Goal: Transaction & Acquisition: Purchase product/service

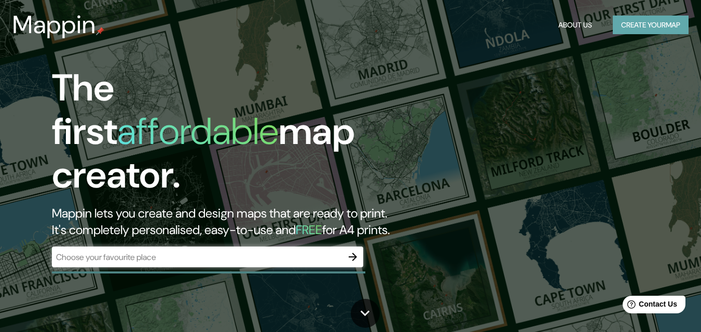
click at [632, 30] on button "Create your map" at bounding box center [650, 25] width 76 height 19
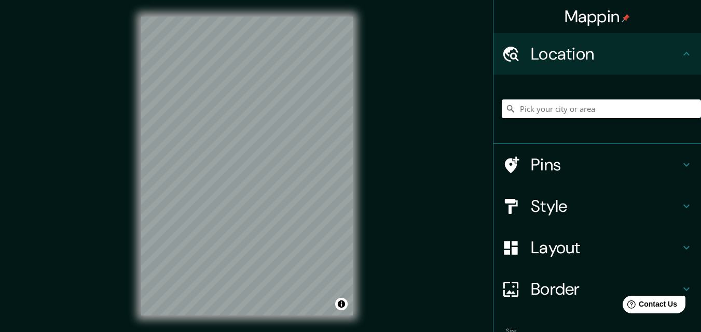
click at [454, 204] on div "Mappin Location Pins Style Layout Border Choose a border. Hint : you can make l…" at bounding box center [350, 174] width 701 height 349
click at [443, 202] on div "Mappin Location Pins Style Layout Border Choose a border. Hint : you can make l…" at bounding box center [350, 174] width 701 height 349
click at [624, 176] on div "Mappin Location Pins Style Layout Border Choose a border. Hint : you can make l…" at bounding box center [350, 174] width 701 height 349
click at [127, 112] on div "© Mapbox © OpenStreetMap Improve this map" at bounding box center [246, 166] width 245 height 332
click at [573, 114] on input "Pick your city or area" at bounding box center [600, 109] width 199 height 19
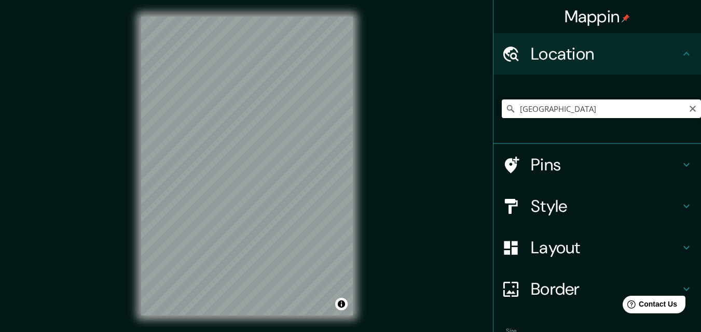
click at [553, 113] on input "[GEOGRAPHIC_DATA]" at bounding box center [600, 109] width 199 height 19
type input "[GEOGRAPHIC_DATA]"
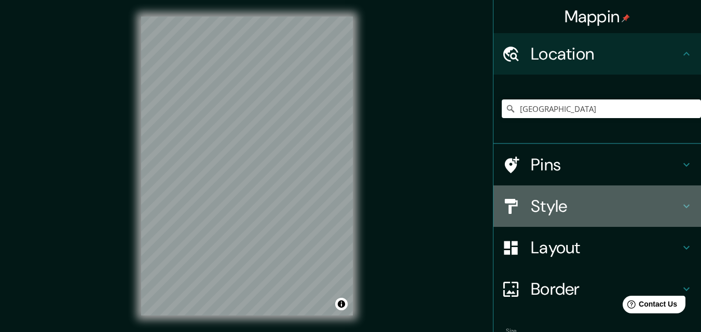
click at [680, 203] on icon at bounding box center [686, 206] width 12 height 12
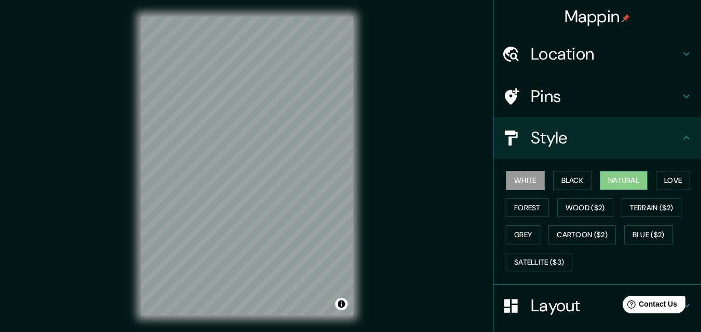
click at [606, 182] on button "Natural" at bounding box center [624, 180] width 48 height 19
click at [534, 206] on button "Forest" at bounding box center [527, 208] width 43 height 19
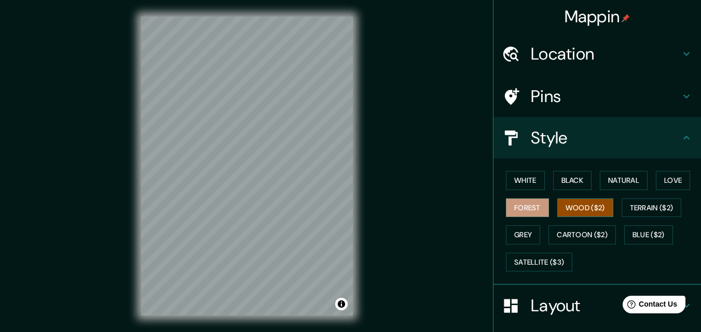
click at [566, 206] on button "Wood ($2)" at bounding box center [585, 208] width 56 height 19
click at [513, 241] on button "Grey" at bounding box center [523, 235] width 34 height 19
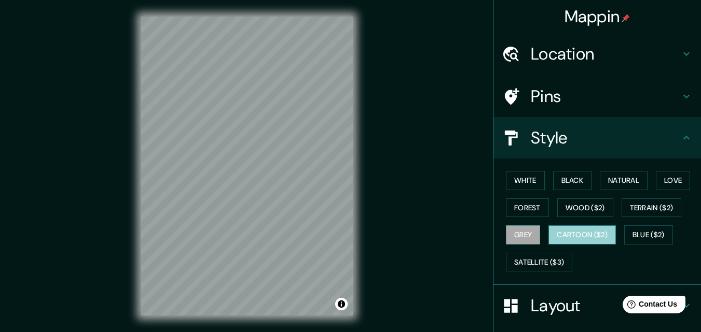
click at [560, 235] on button "Cartoon ($2)" at bounding box center [581, 235] width 67 height 19
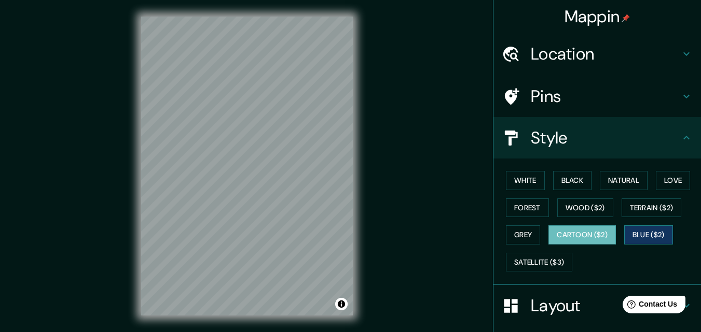
click at [628, 237] on button "Blue ($2)" at bounding box center [648, 235] width 49 height 19
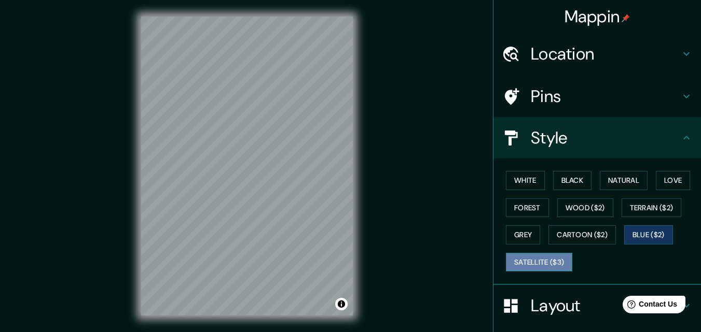
click at [529, 260] on button "Satellite ($3)" at bounding box center [539, 262] width 66 height 19
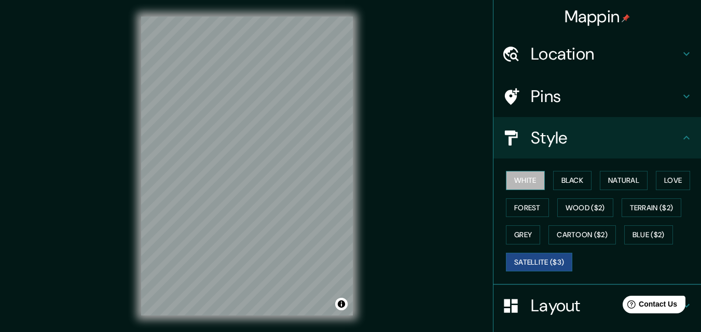
click at [513, 186] on button "White" at bounding box center [525, 180] width 39 height 19
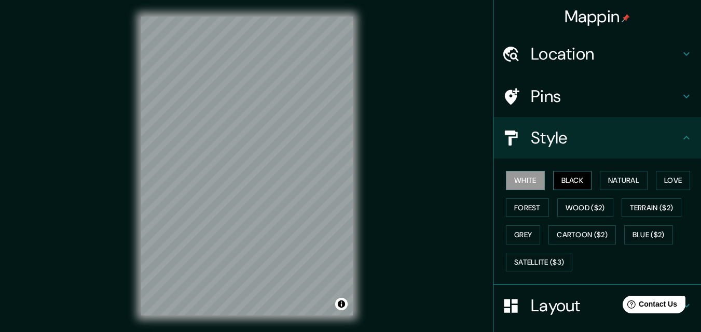
click at [553, 180] on button "Black" at bounding box center [572, 180] width 39 height 19
click at [600, 179] on button "Natural" at bounding box center [624, 180] width 48 height 19
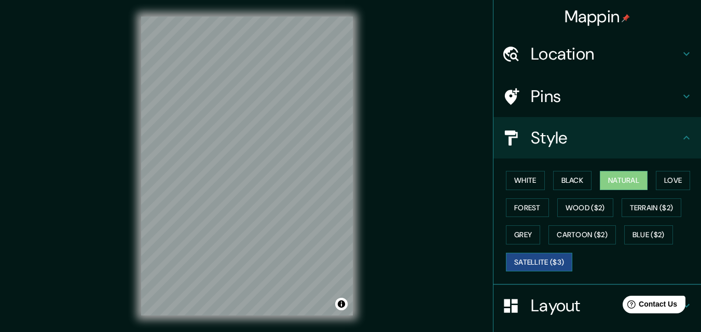
click at [528, 259] on button "Satellite ($3)" at bounding box center [539, 262] width 66 height 19
click at [366, 239] on div "© Mapbox © OpenStreetMap Improve this map © Maxar" at bounding box center [246, 166] width 245 height 332
click at [588, 100] on h4 "Pins" at bounding box center [605, 96] width 149 height 21
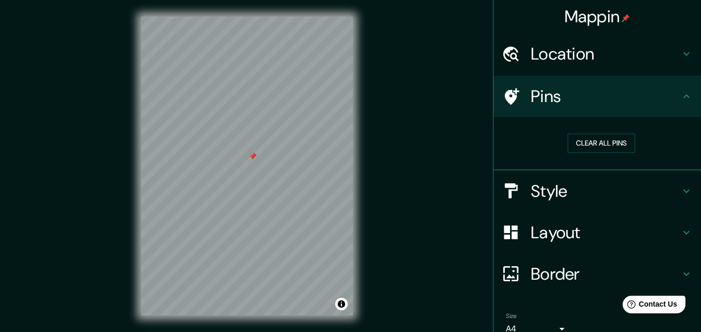
click at [582, 51] on h4 "Location" at bounding box center [605, 54] width 149 height 21
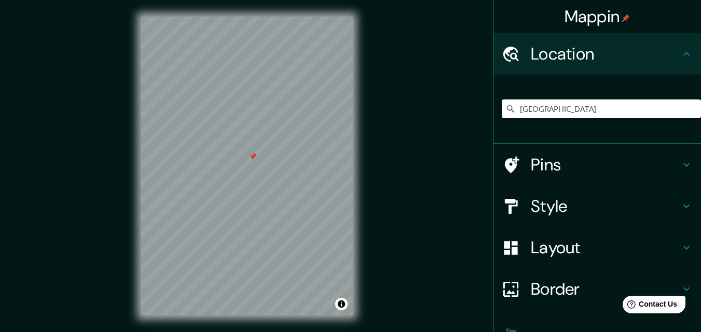
click at [680, 162] on icon at bounding box center [686, 165] width 12 height 12
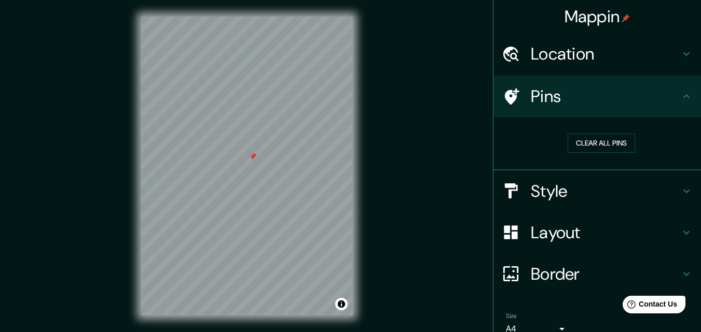
click at [680, 191] on icon at bounding box center [686, 191] width 12 height 12
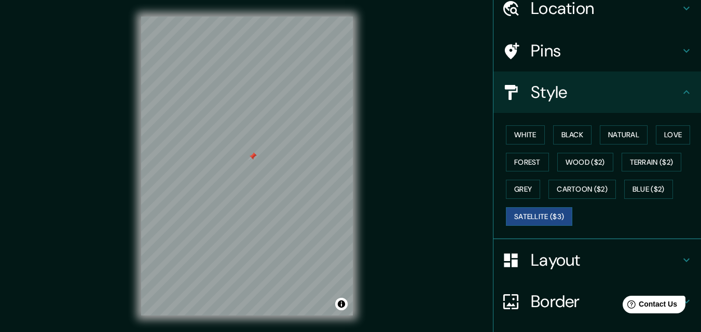
scroll to position [122, 0]
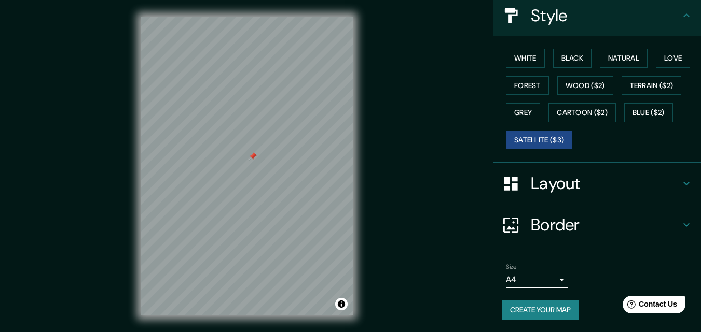
click at [680, 182] on icon at bounding box center [686, 183] width 12 height 12
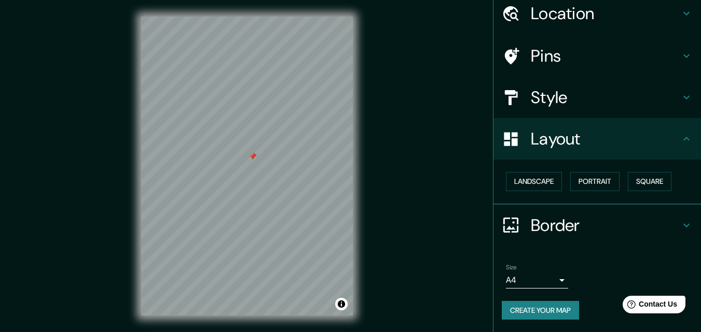
scroll to position [40, 0]
click at [517, 187] on button "Landscape" at bounding box center [534, 181] width 56 height 19
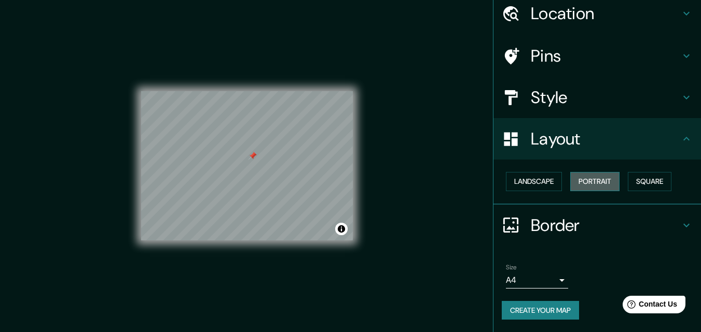
click at [575, 183] on button "Portrait" at bounding box center [594, 181] width 49 height 19
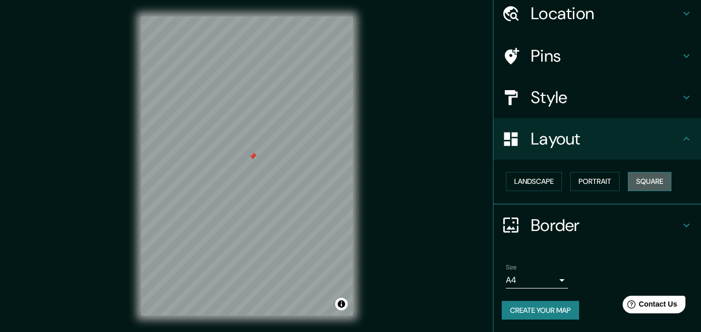
click at [642, 180] on button "Square" at bounding box center [650, 181] width 44 height 19
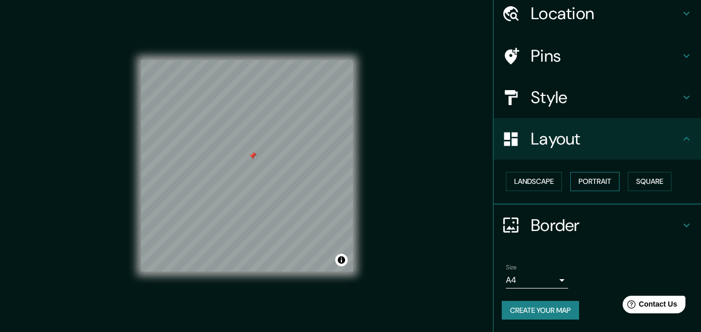
click at [594, 181] on button "Portrait" at bounding box center [594, 181] width 49 height 19
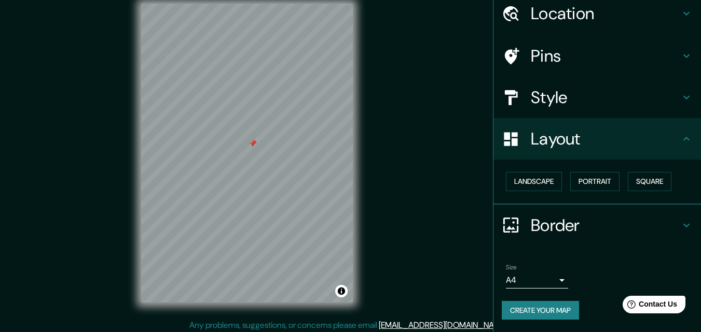
scroll to position [17, 0]
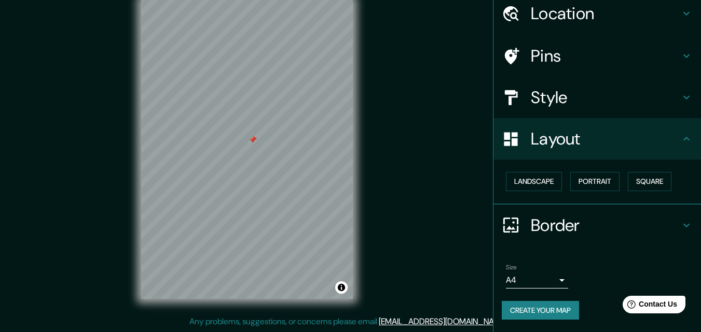
click at [508, 226] on icon at bounding box center [510, 225] width 18 height 18
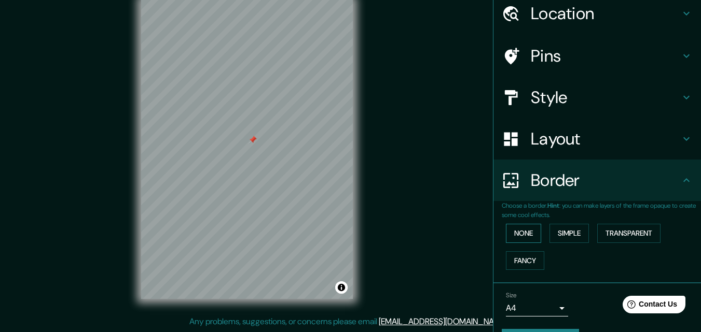
click at [512, 236] on button "None" at bounding box center [523, 233] width 35 height 19
click at [562, 235] on button "Simple" at bounding box center [568, 233] width 39 height 19
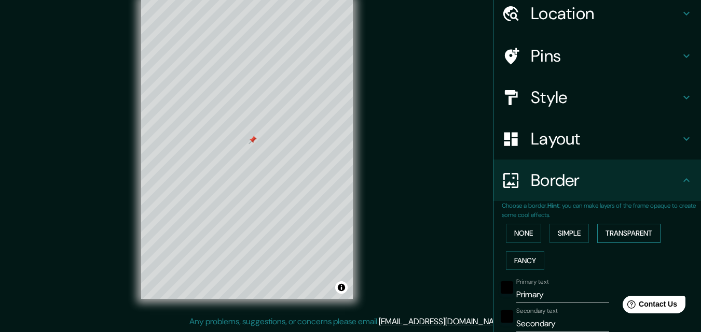
click at [610, 232] on button "Transparent" at bounding box center [628, 233] width 63 height 19
click at [528, 259] on button "Fancy" at bounding box center [525, 261] width 38 height 19
click at [523, 231] on button "None" at bounding box center [523, 233] width 35 height 19
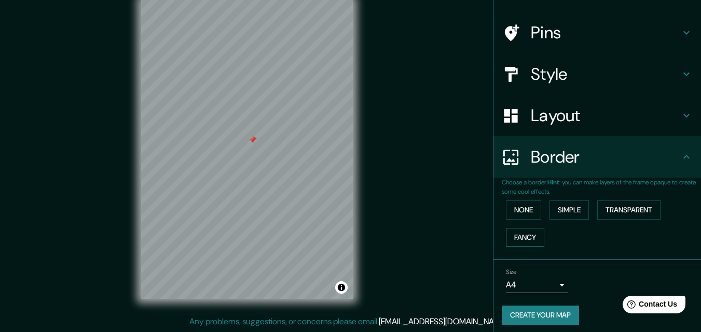
scroll to position [69, 0]
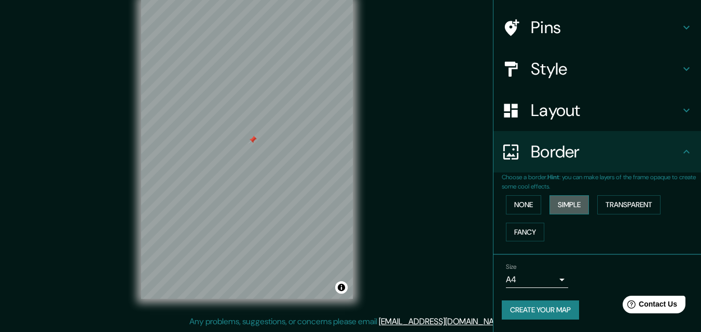
click at [573, 204] on button "Simple" at bounding box center [568, 205] width 39 height 19
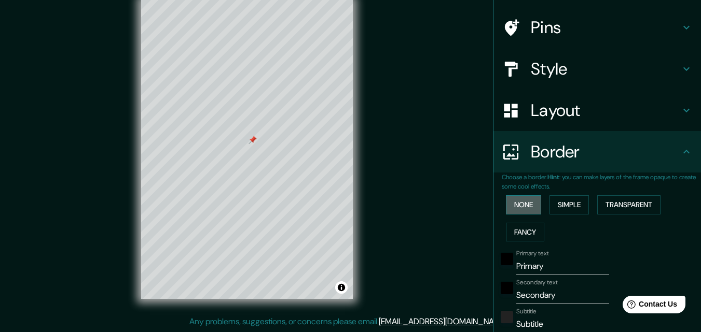
click at [512, 207] on button "None" at bounding box center [523, 205] width 35 height 19
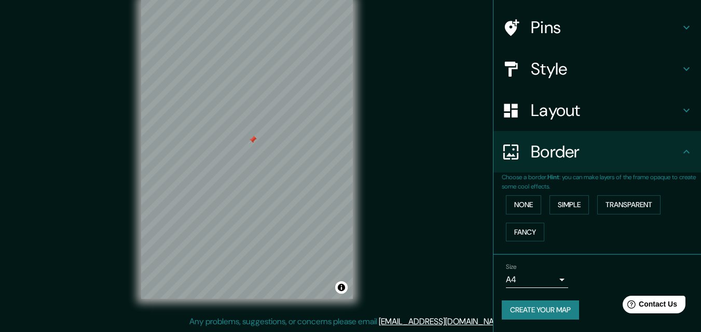
click at [553, 278] on body "Mappin Location [GEOGRAPHIC_DATA] [GEOGRAPHIC_DATA] [GEOGRAPHIC_DATA] [GEOGRAPH…" at bounding box center [350, 149] width 701 height 332
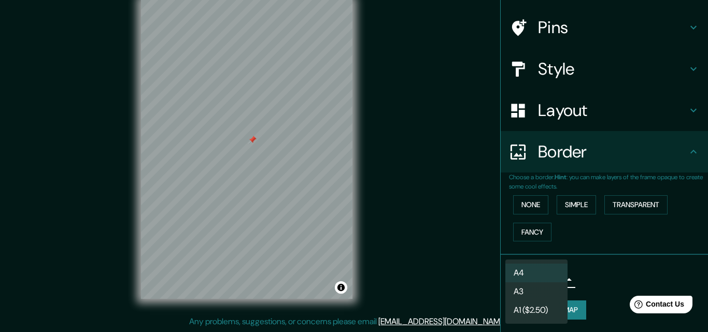
click at [517, 288] on li "A3" at bounding box center [537, 292] width 62 height 19
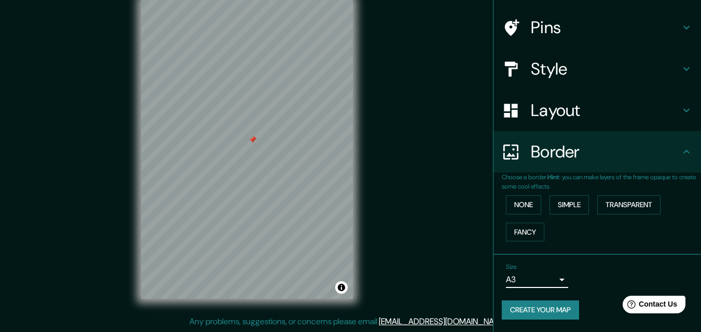
click at [551, 278] on body "Mappin Location [GEOGRAPHIC_DATA] [GEOGRAPHIC_DATA] [GEOGRAPHIC_DATA] [GEOGRAPH…" at bounding box center [350, 149] width 701 height 332
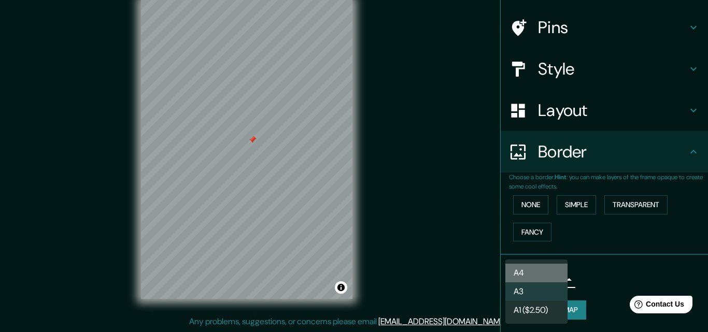
click at [539, 269] on li "A4" at bounding box center [537, 273] width 62 height 19
type input "single"
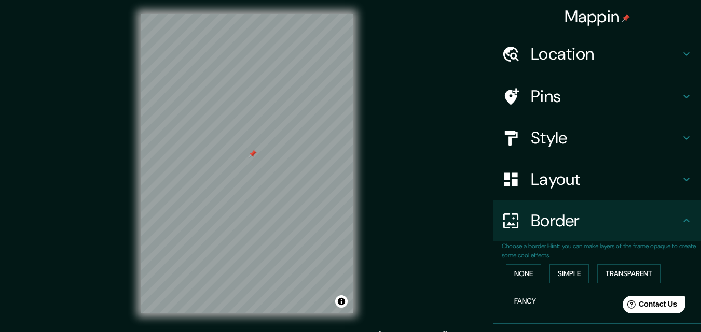
scroll to position [0, 0]
